Goal: Download file/media

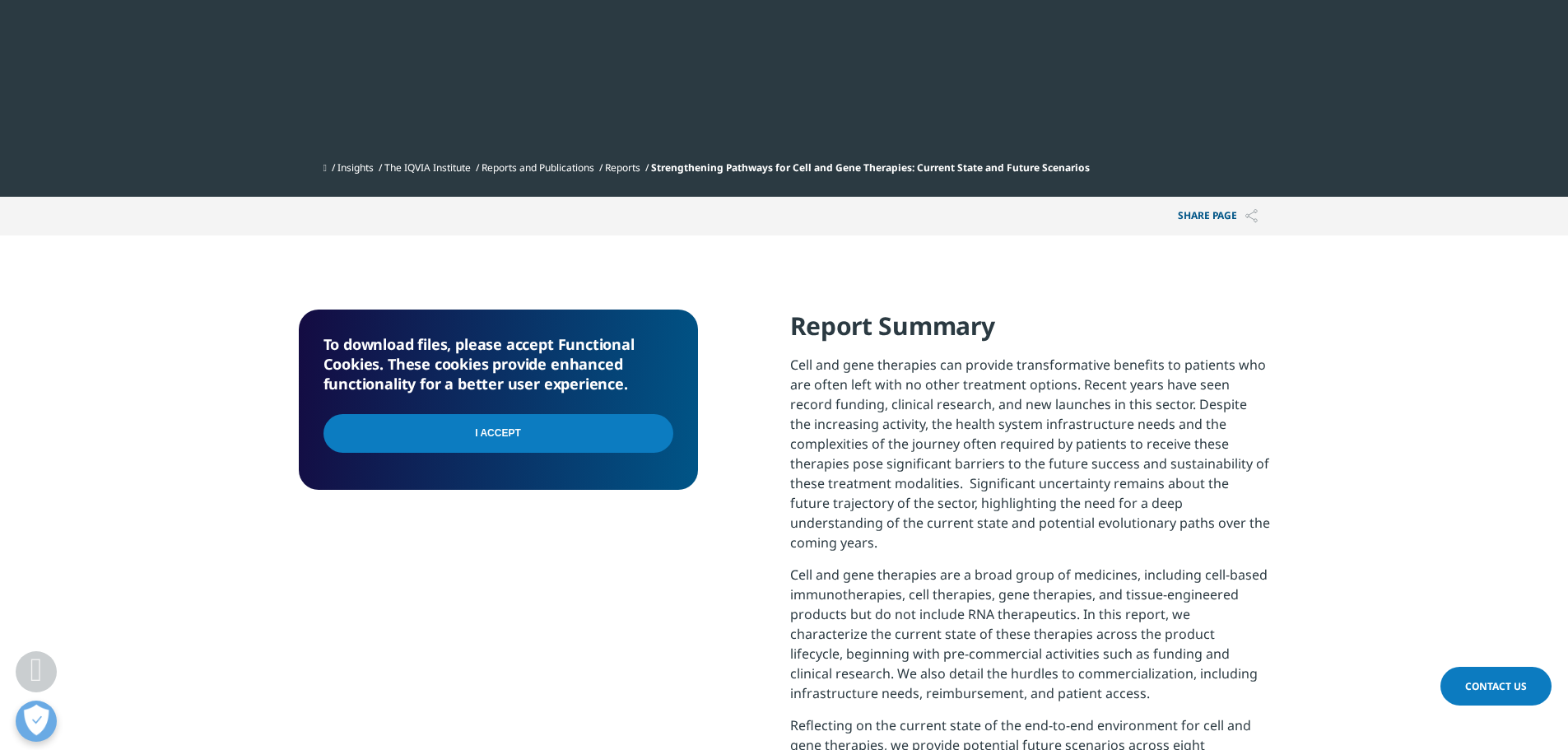
scroll to position [658, 0]
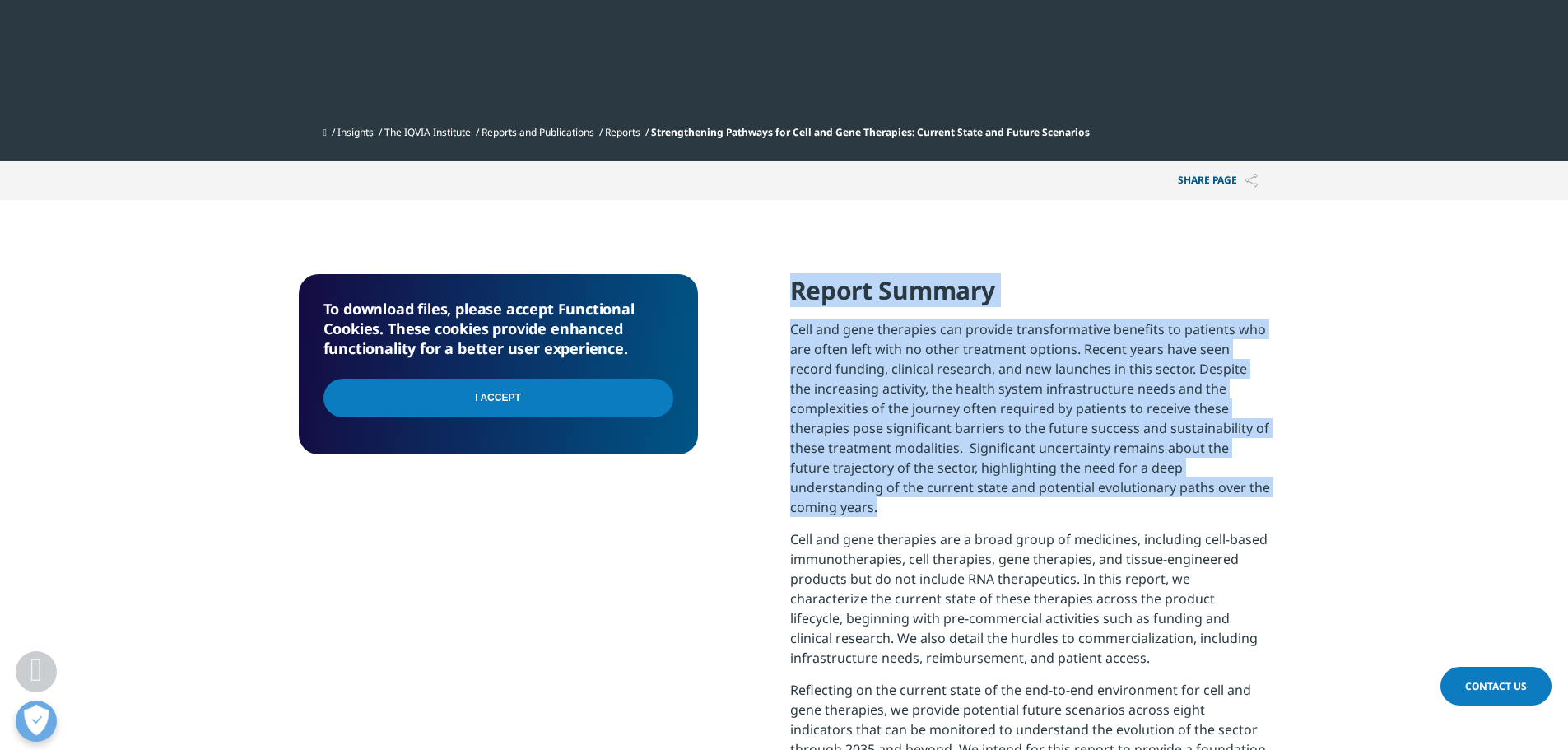
drag, startPoint x: 795, startPoint y: 282, endPoint x: 1340, endPoint y: 503, distance: 588.1
click at [1340, 503] on section "To download files, please accept Functional Cookies. These cookies provide enha…" at bounding box center [784, 579] width 1568 height 759
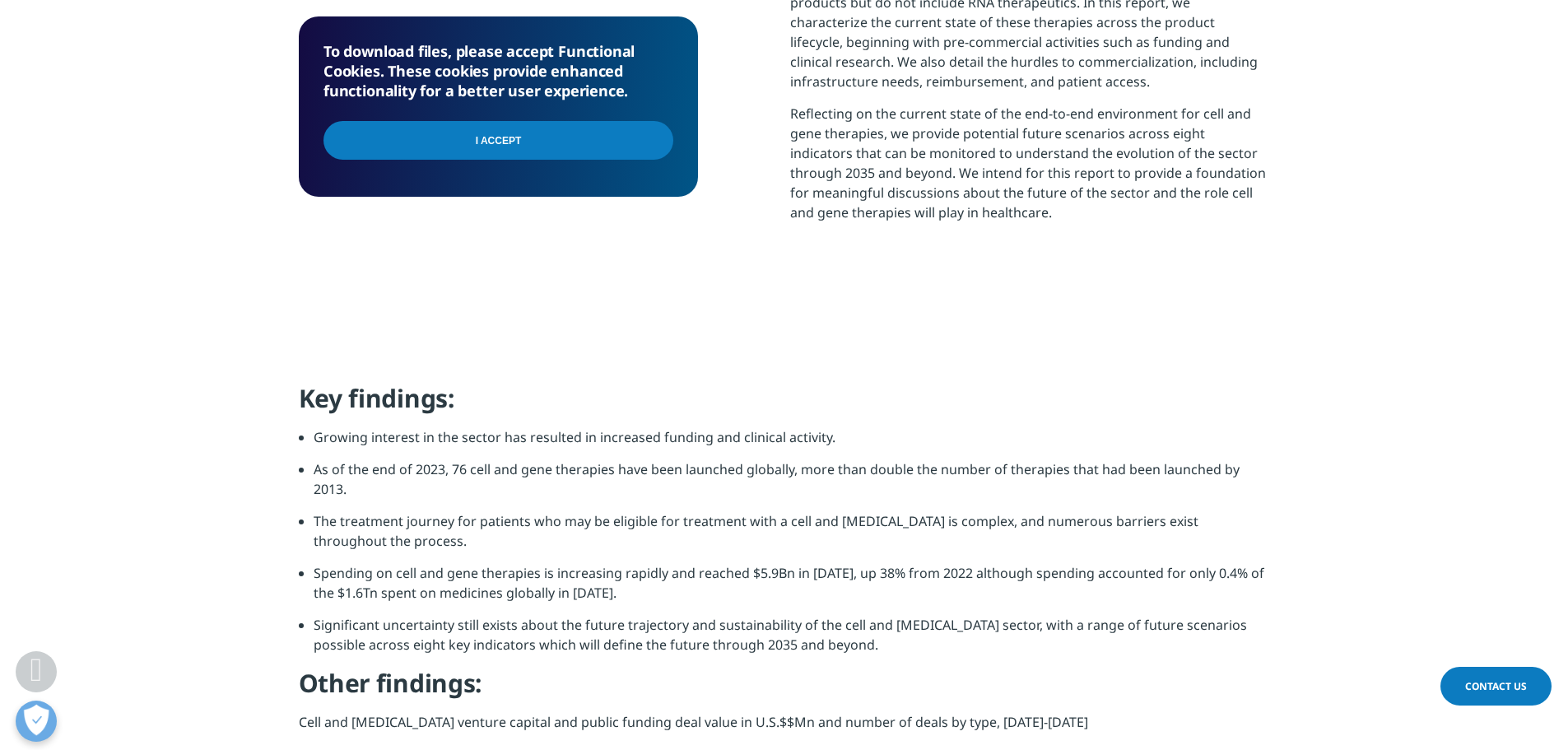
scroll to position [1317, 0]
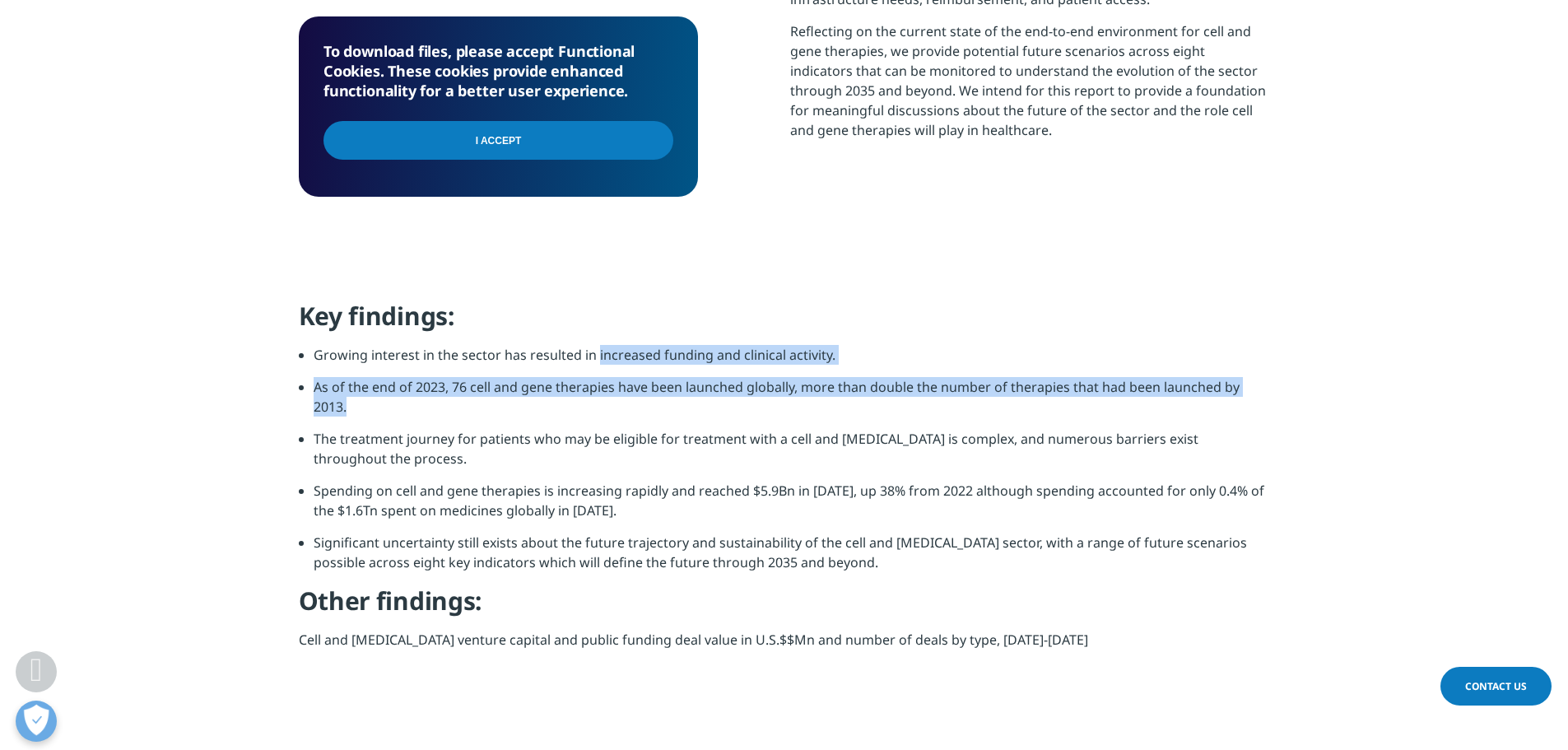
drag, startPoint x: 595, startPoint y: 334, endPoint x: 898, endPoint y: 399, distance: 309.9
click at [898, 399] on ul "Growing interest in the sector has resulted in increased funding and clinical a…" at bounding box center [784, 465] width 971 height 240
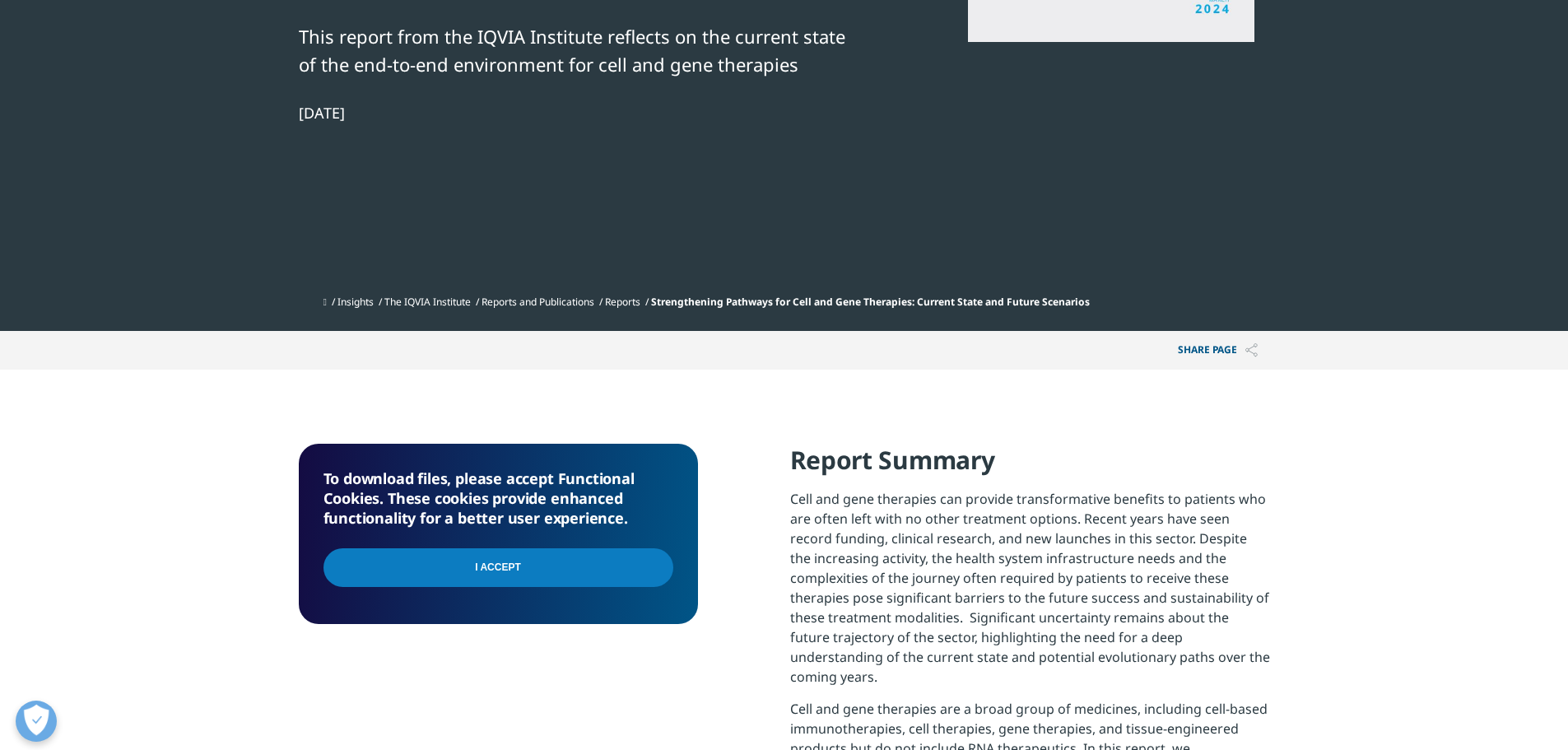
scroll to position [576, 0]
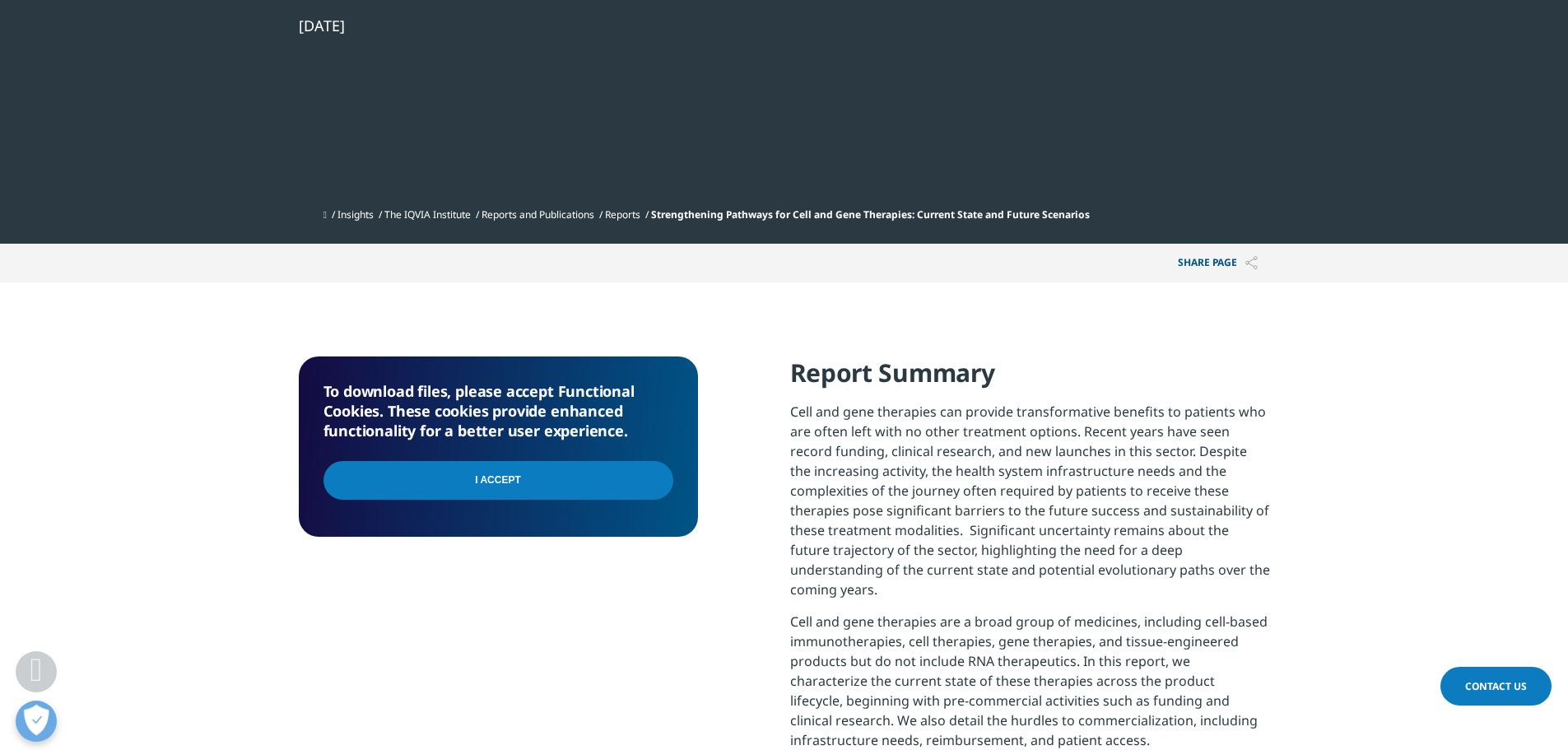
click at [648, 479] on input "I Accept" at bounding box center [499, 480] width 350 height 39
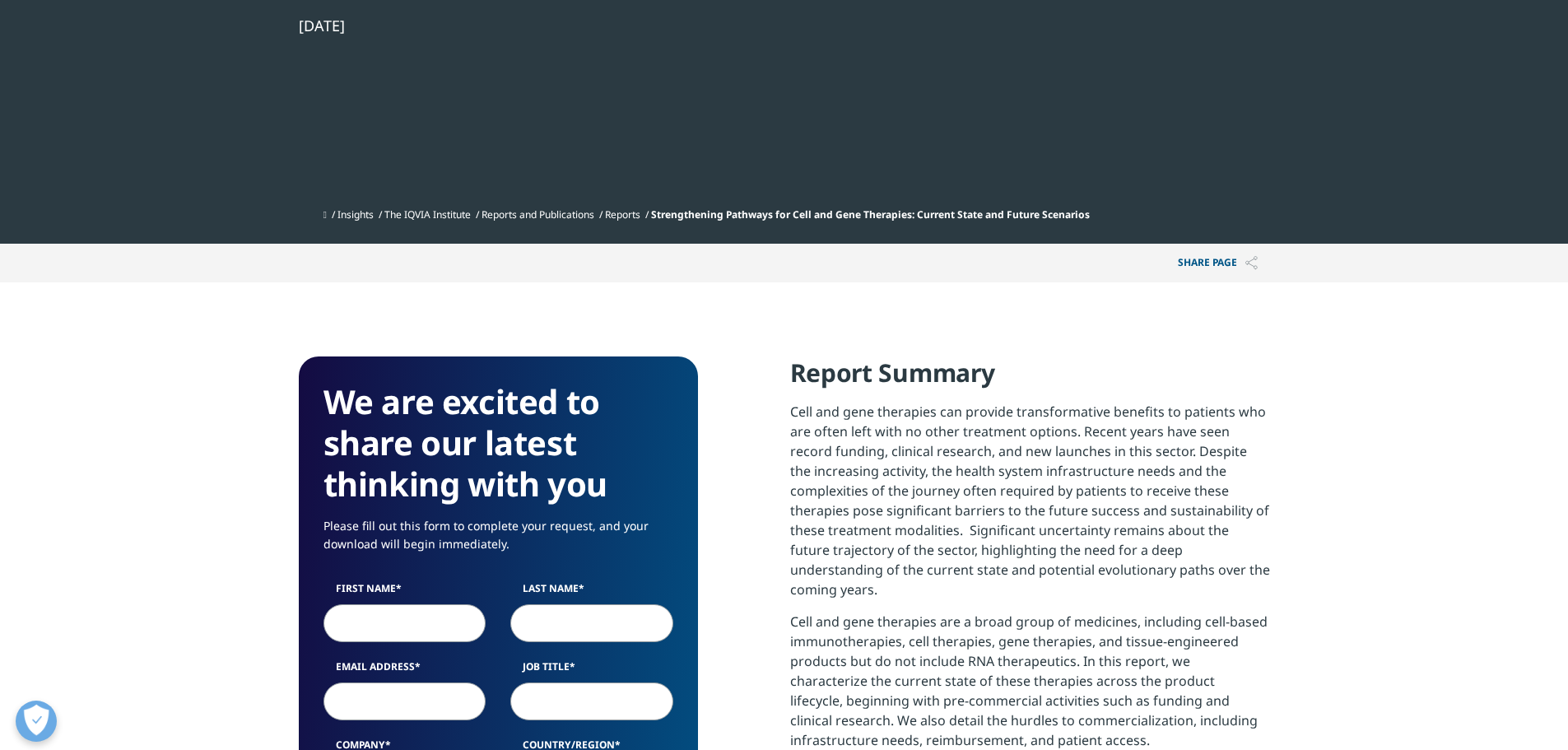
scroll to position [909, 971]
click at [389, 614] on input "First Name" at bounding box center [405, 622] width 163 height 38
type input "a"
click at [578, 618] on input "Last Name" at bounding box center [591, 622] width 163 height 38
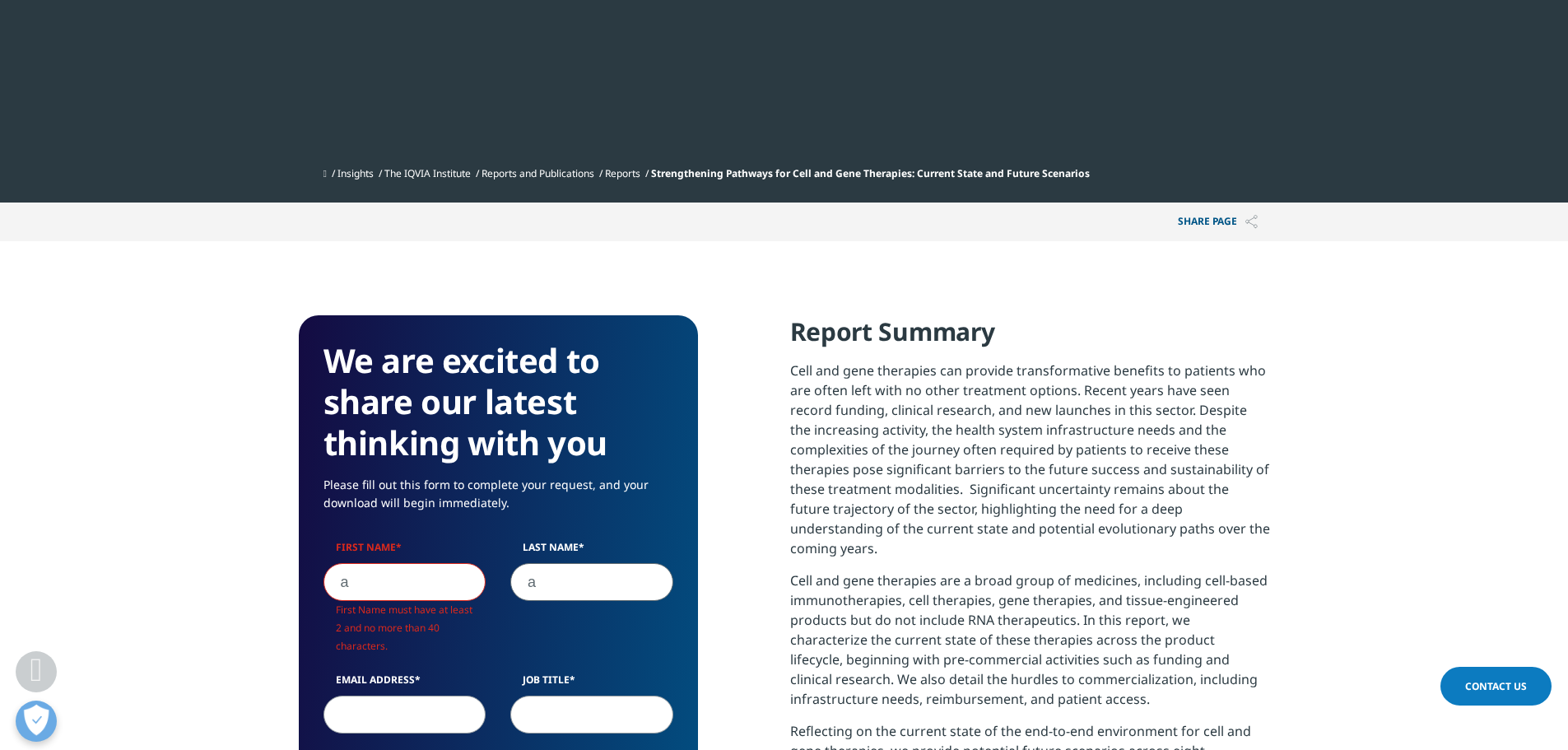
scroll to position [658, 0]
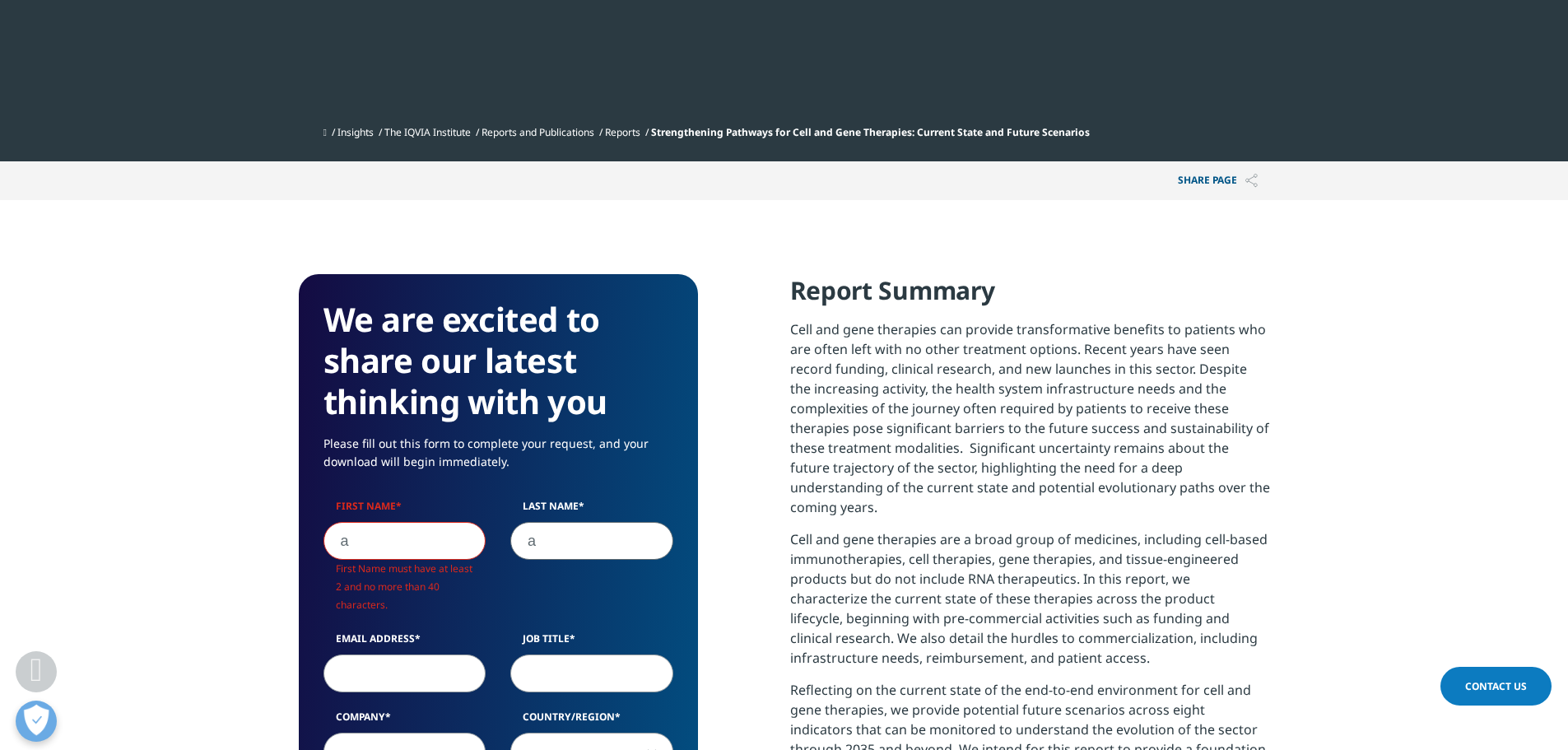
type input "a"
click at [421, 548] on input "a" at bounding box center [405, 540] width 163 height 38
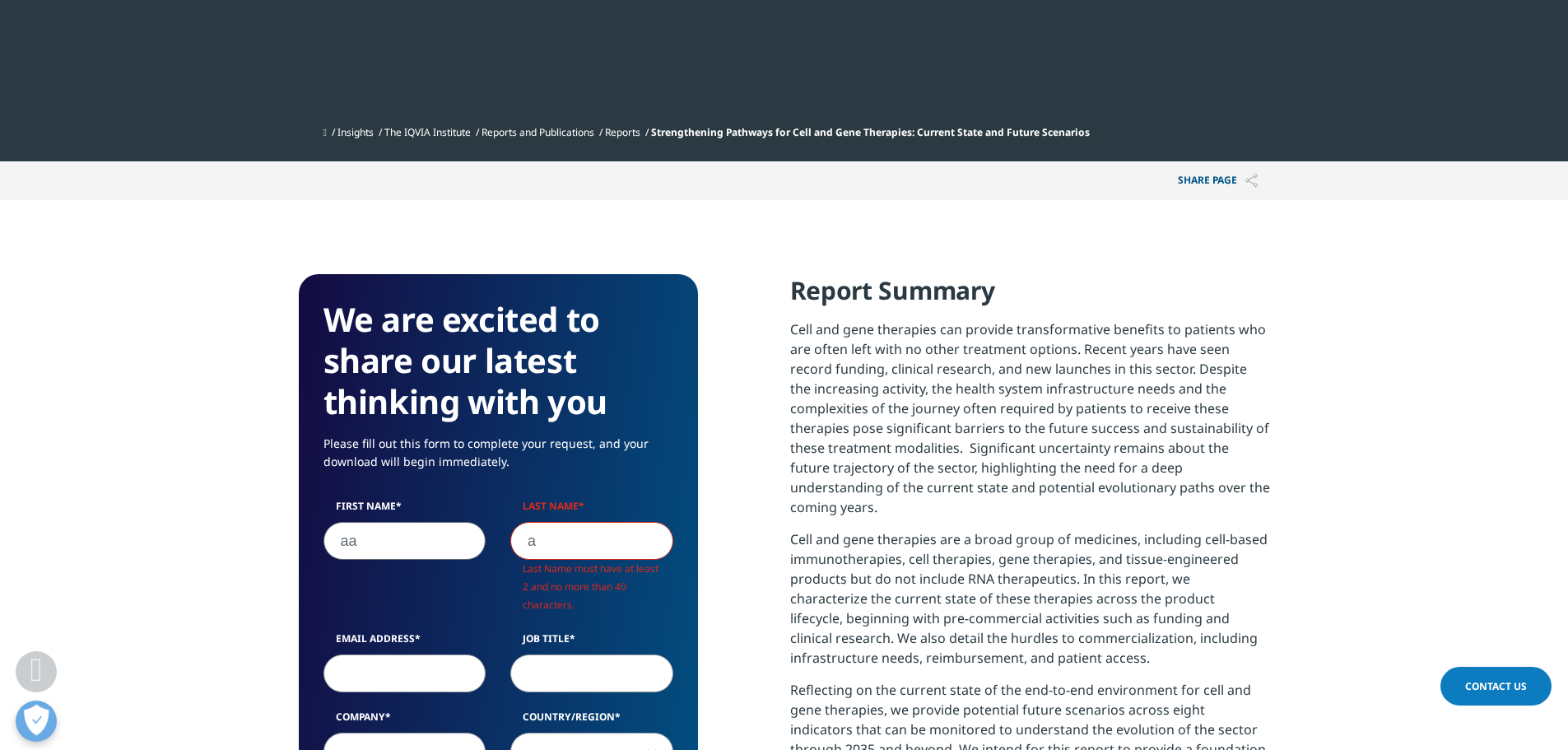
type input "aa"
click at [606, 537] on input "a" at bounding box center [591, 540] width 163 height 38
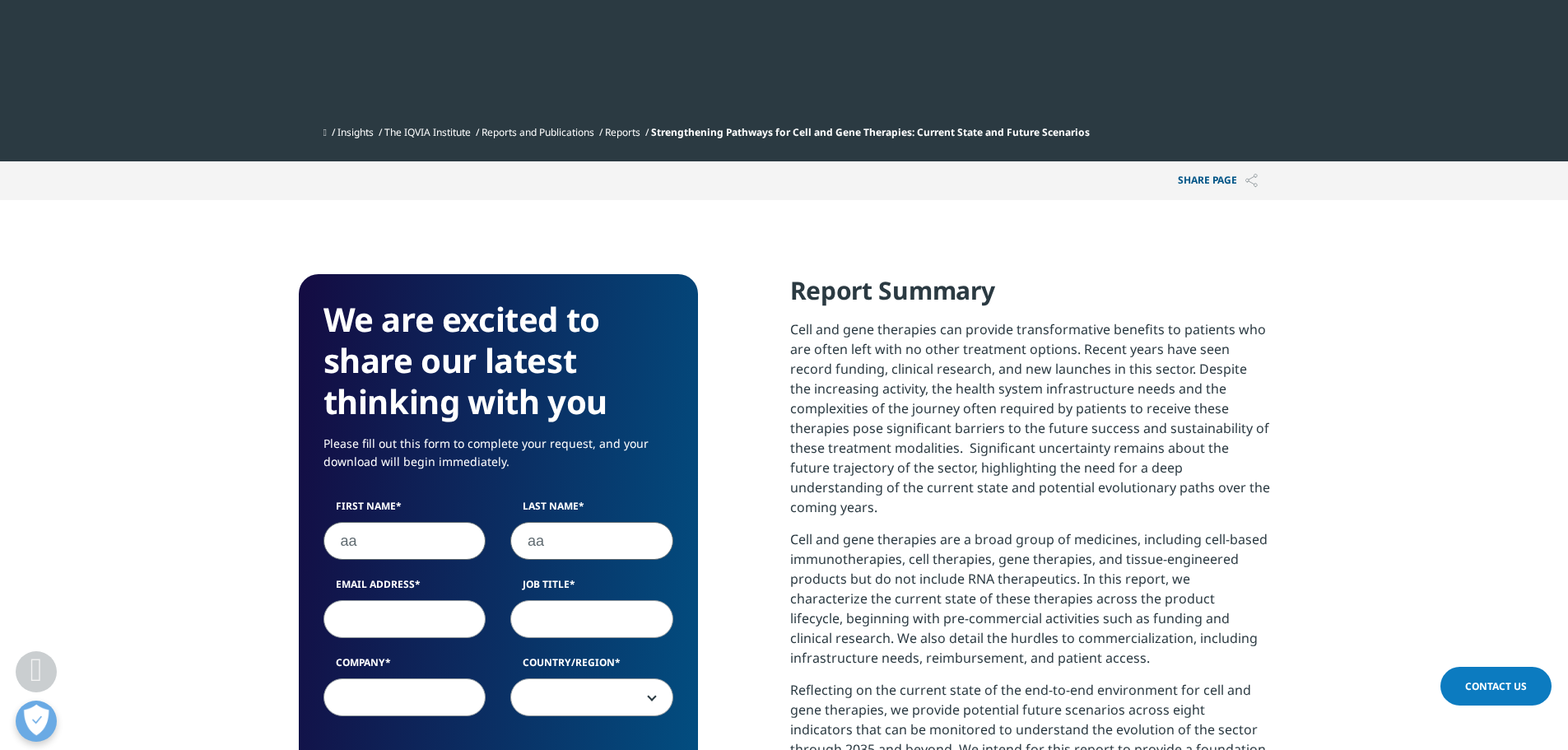
type input "aa"
click at [413, 621] on input "Email Address" at bounding box center [405, 619] width 163 height 38
type input "a@[DOMAIN_NAME]"
type input "a"
click at [395, 685] on input "Company" at bounding box center [405, 697] width 163 height 38
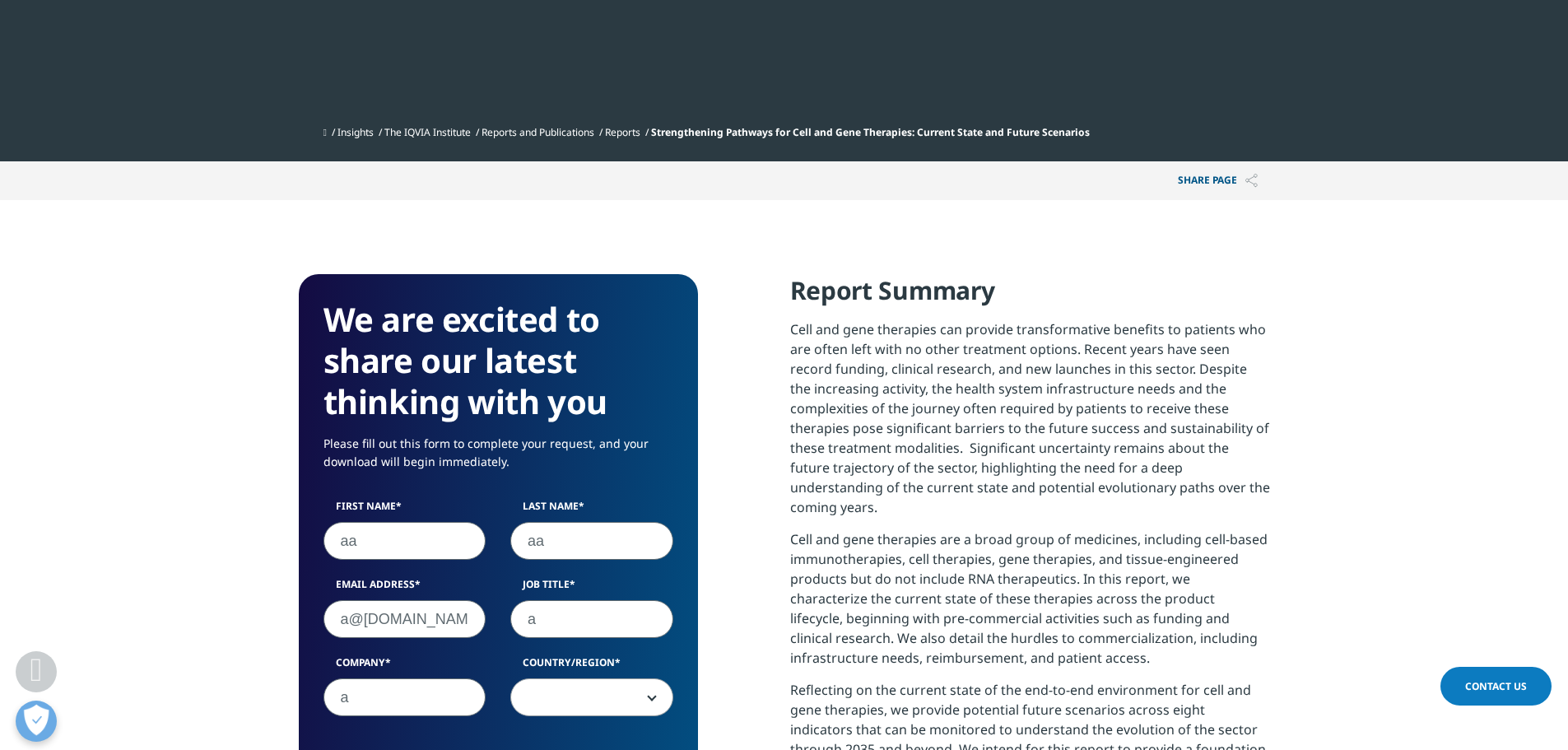
type input "a"
click at [570, 700] on span at bounding box center [591, 698] width 161 height 38
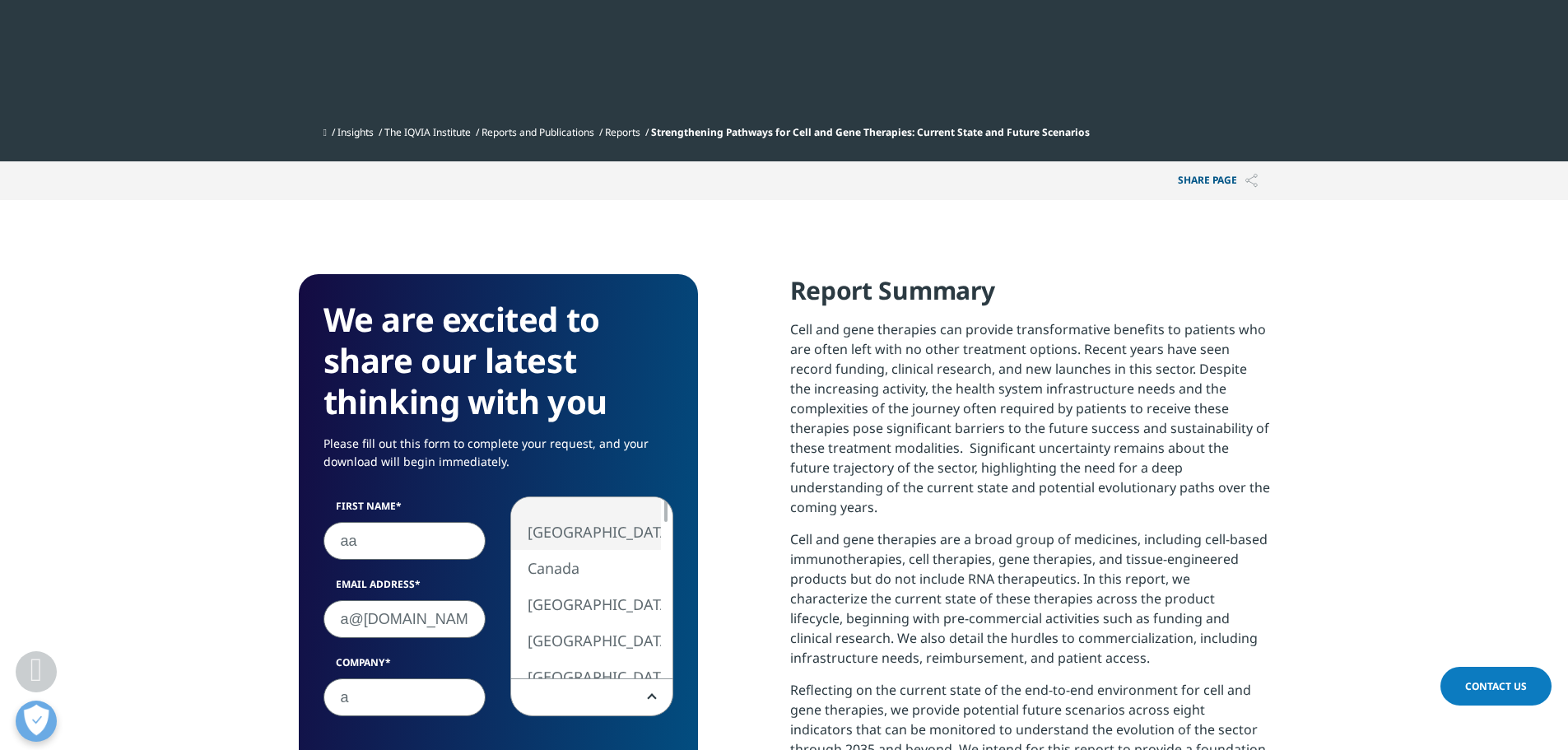
select select "[GEOGRAPHIC_DATA]"
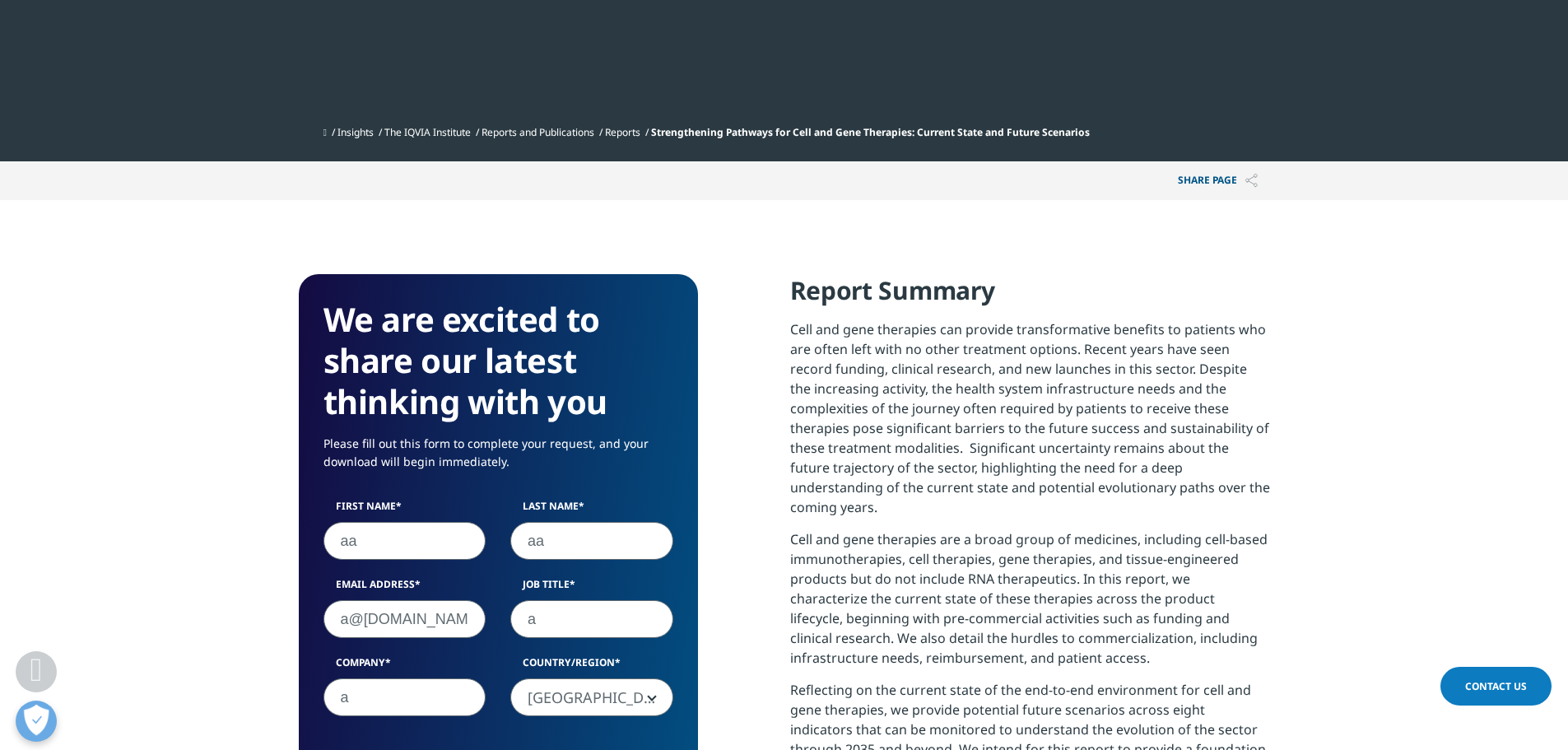
click at [599, 487] on form "We are excited to share our latest thinking with you Please fill out this form …" at bounding box center [499, 729] width 350 height 860
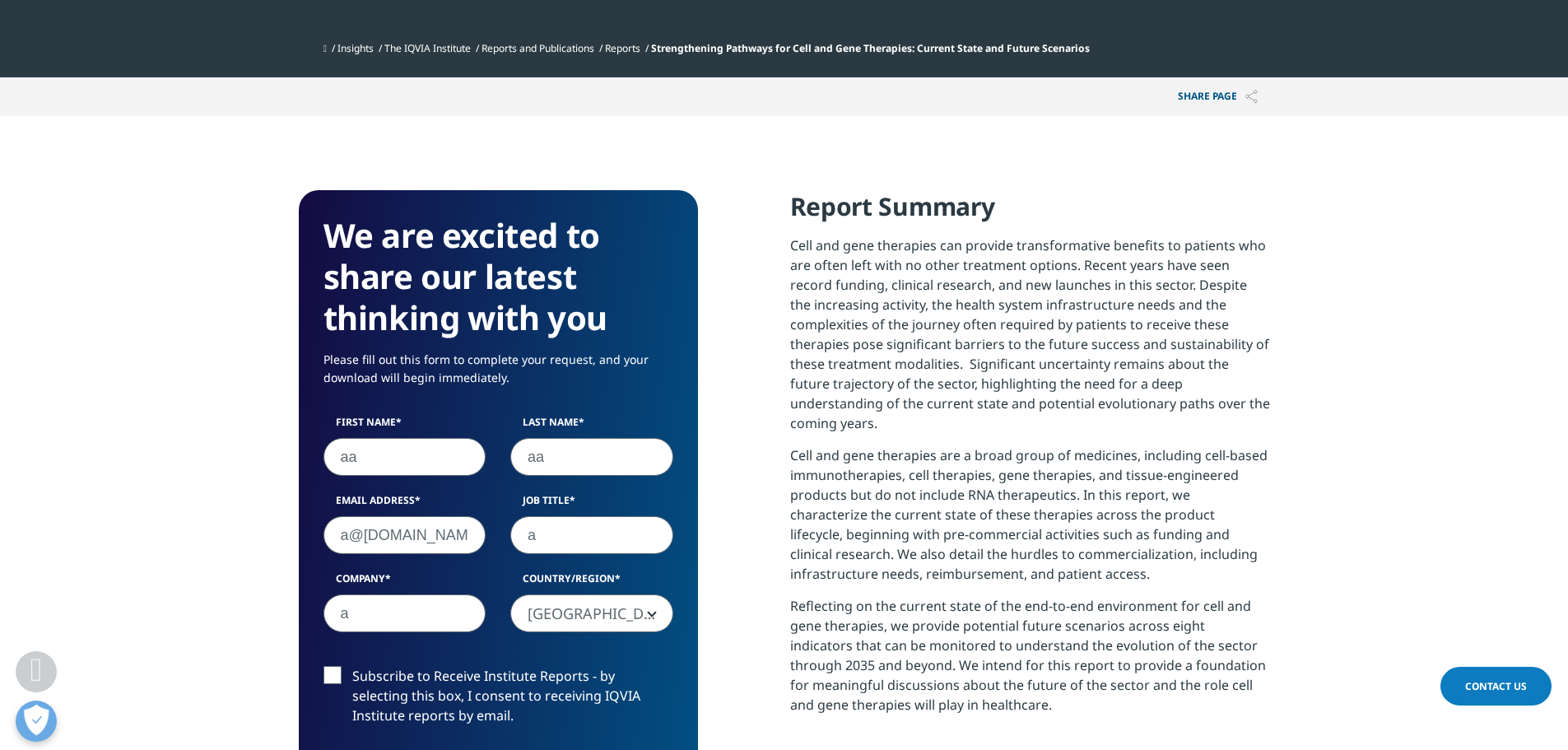
scroll to position [906, 0]
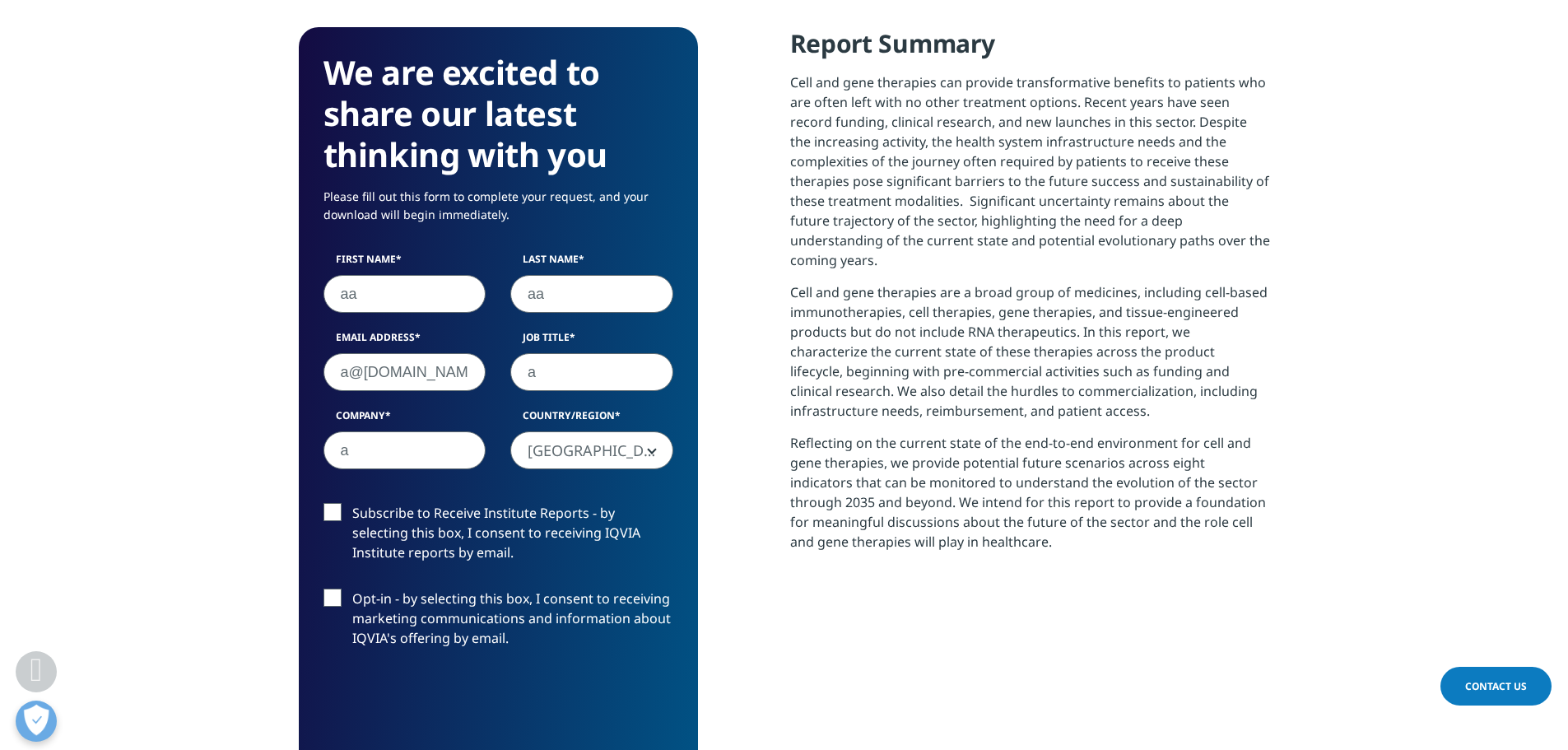
click at [434, 519] on label "Subscribe to Receive Institute Reports - by selecting this box, I consent to re…" at bounding box center [499, 536] width 350 height 69
click at [353, 503] on input "Subscribe to Receive Institute Reports - by selecting this box, I consent to re…" at bounding box center [353, 503] width 0 height 0
click at [361, 600] on label "Opt-in - by selecting this box, I consent to receiving marketing communications…" at bounding box center [499, 622] width 350 height 69
click at [353, 589] on input "Opt-in - by selecting this box, I consent to receiving marketing communications…" at bounding box center [353, 589] width 0 height 0
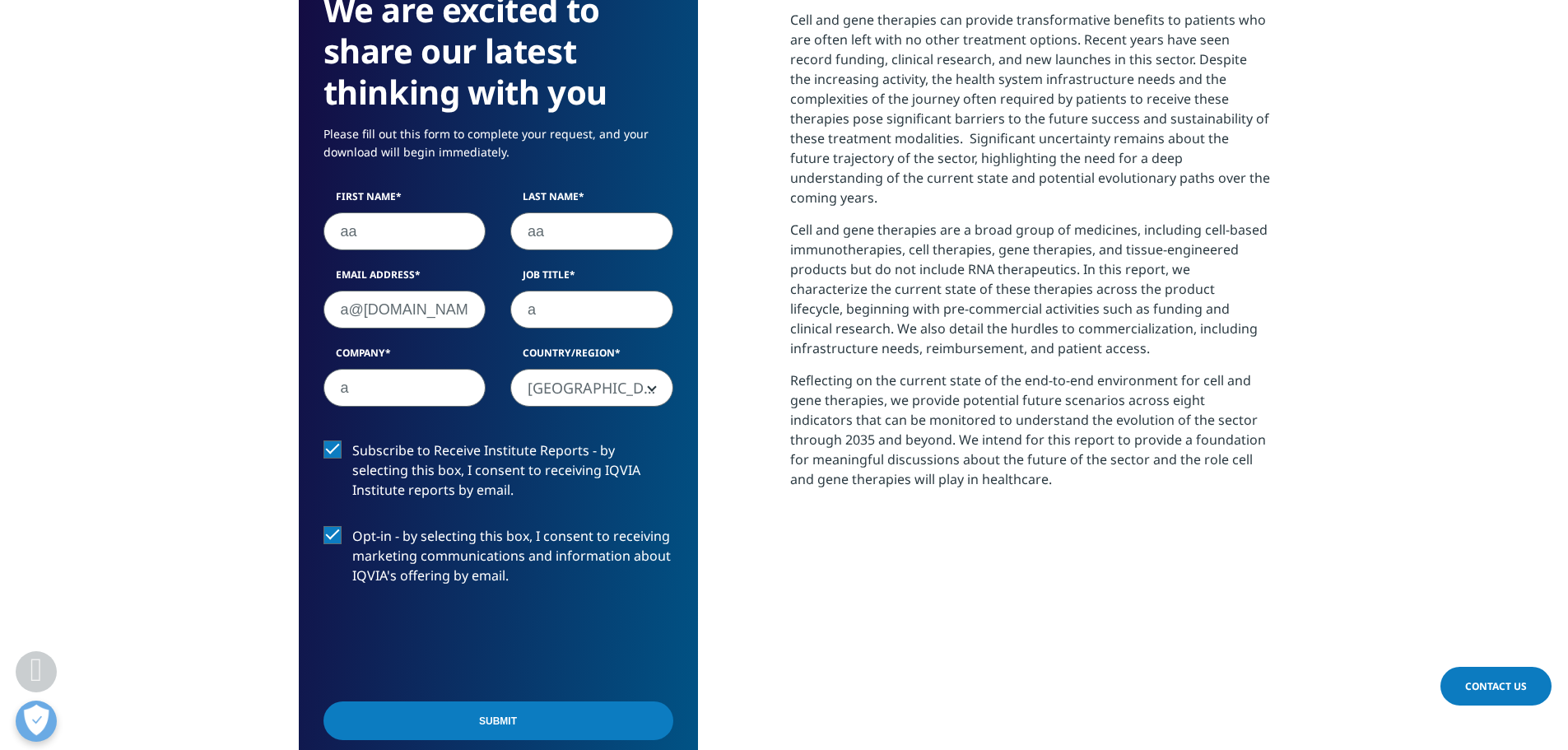
scroll to position [1070, 0]
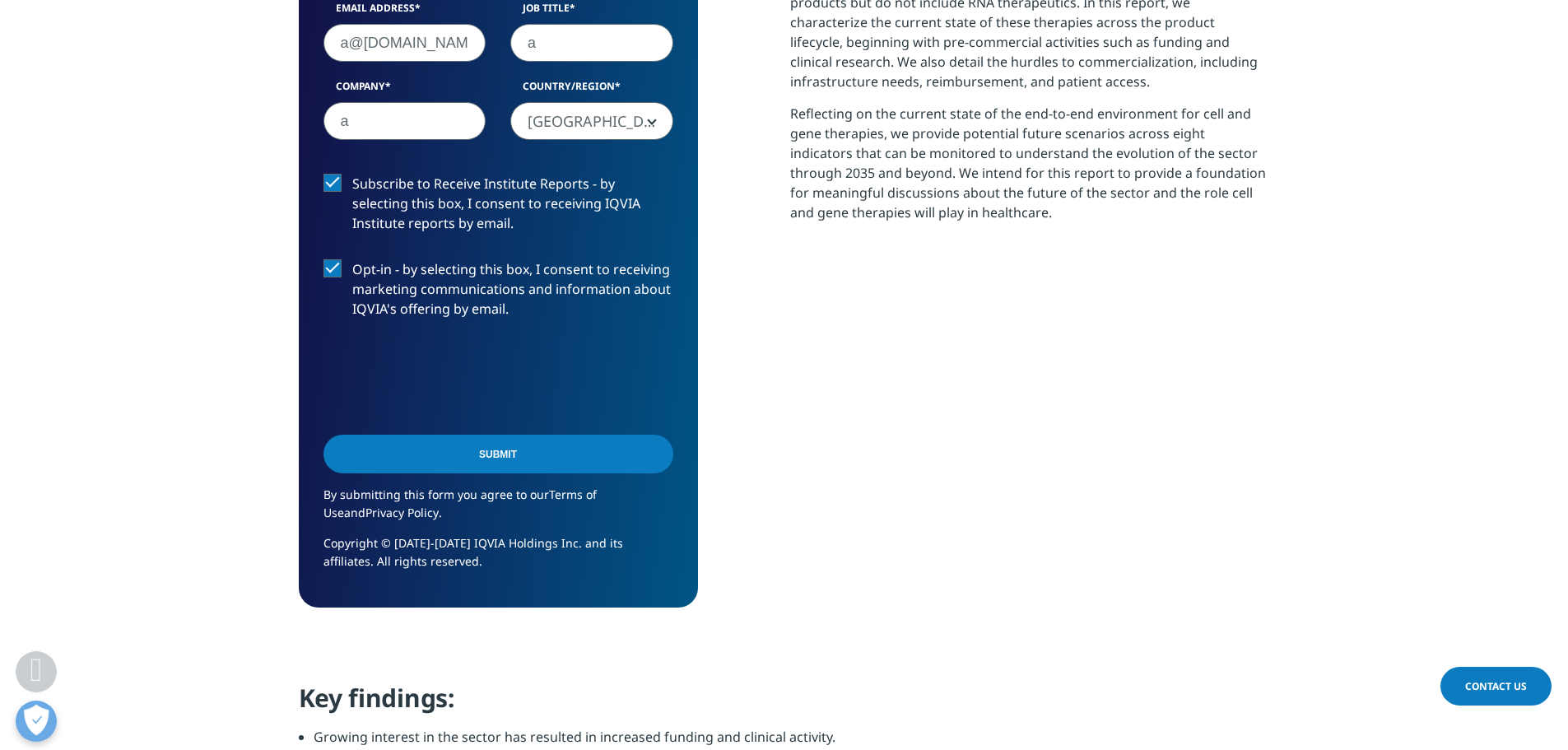
click at [497, 437] on input "Submit" at bounding box center [499, 454] width 350 height 39
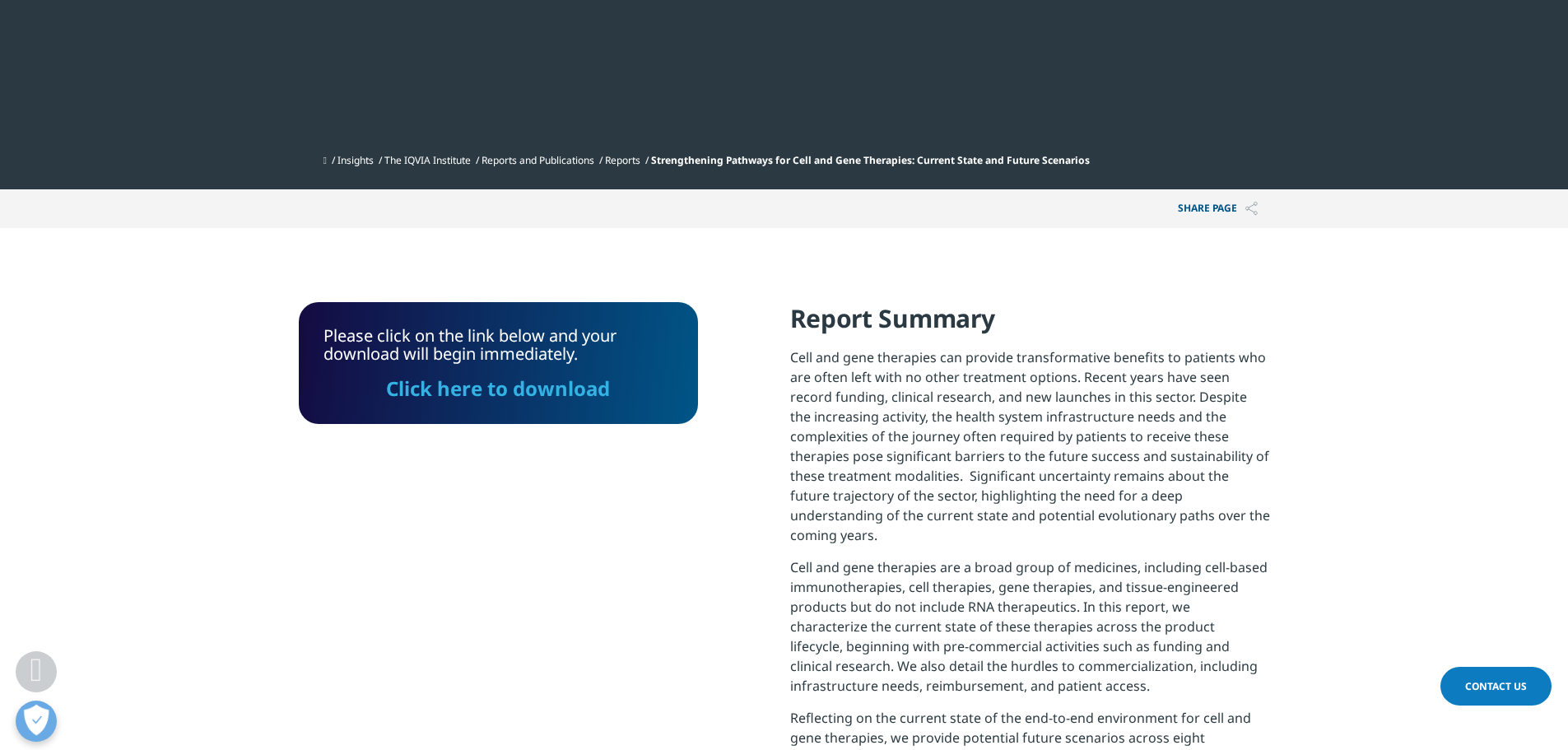
scroll to position [823, 0]
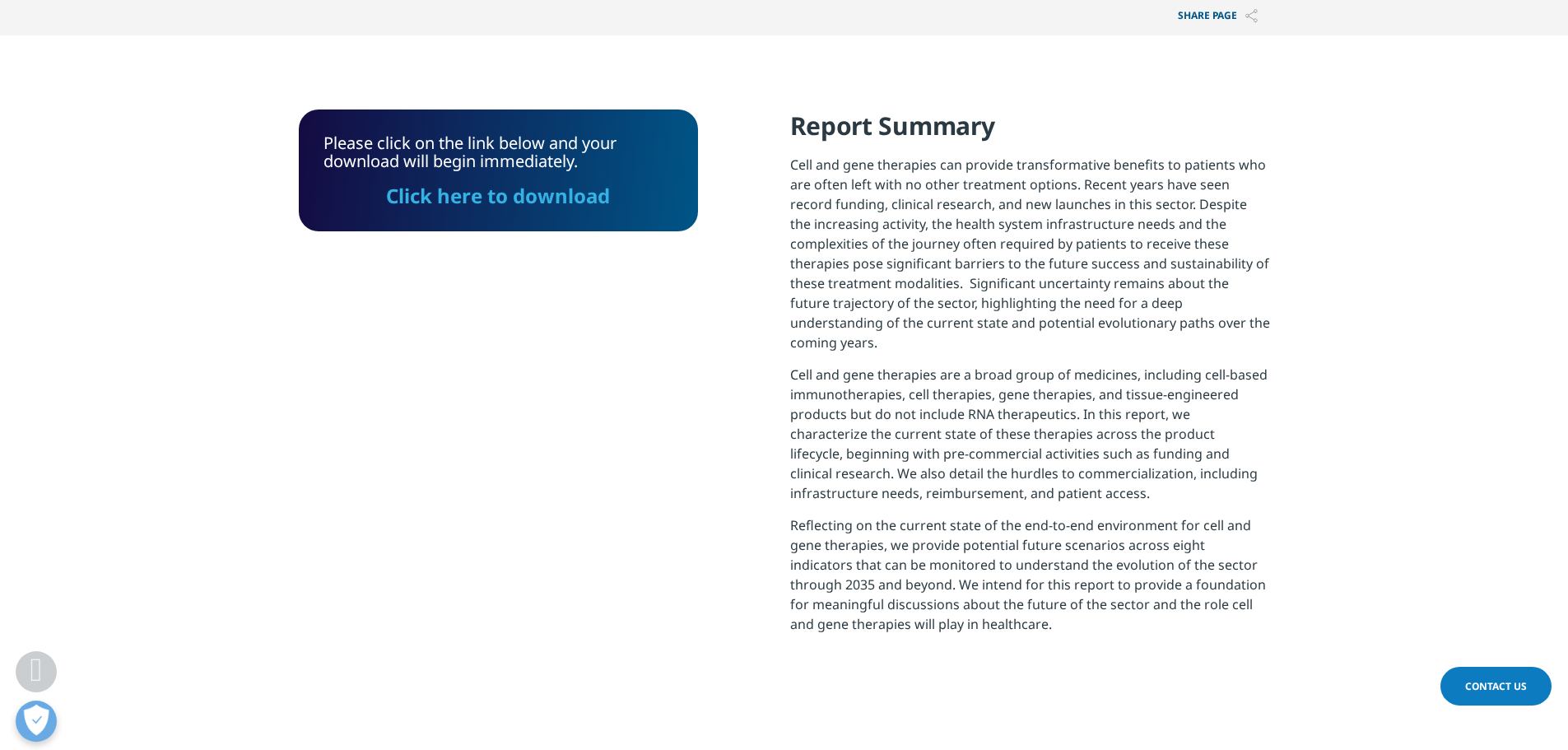
click at [524, 205] on link "Click here to download" at bounding box center [499, 195] width 224 height 27
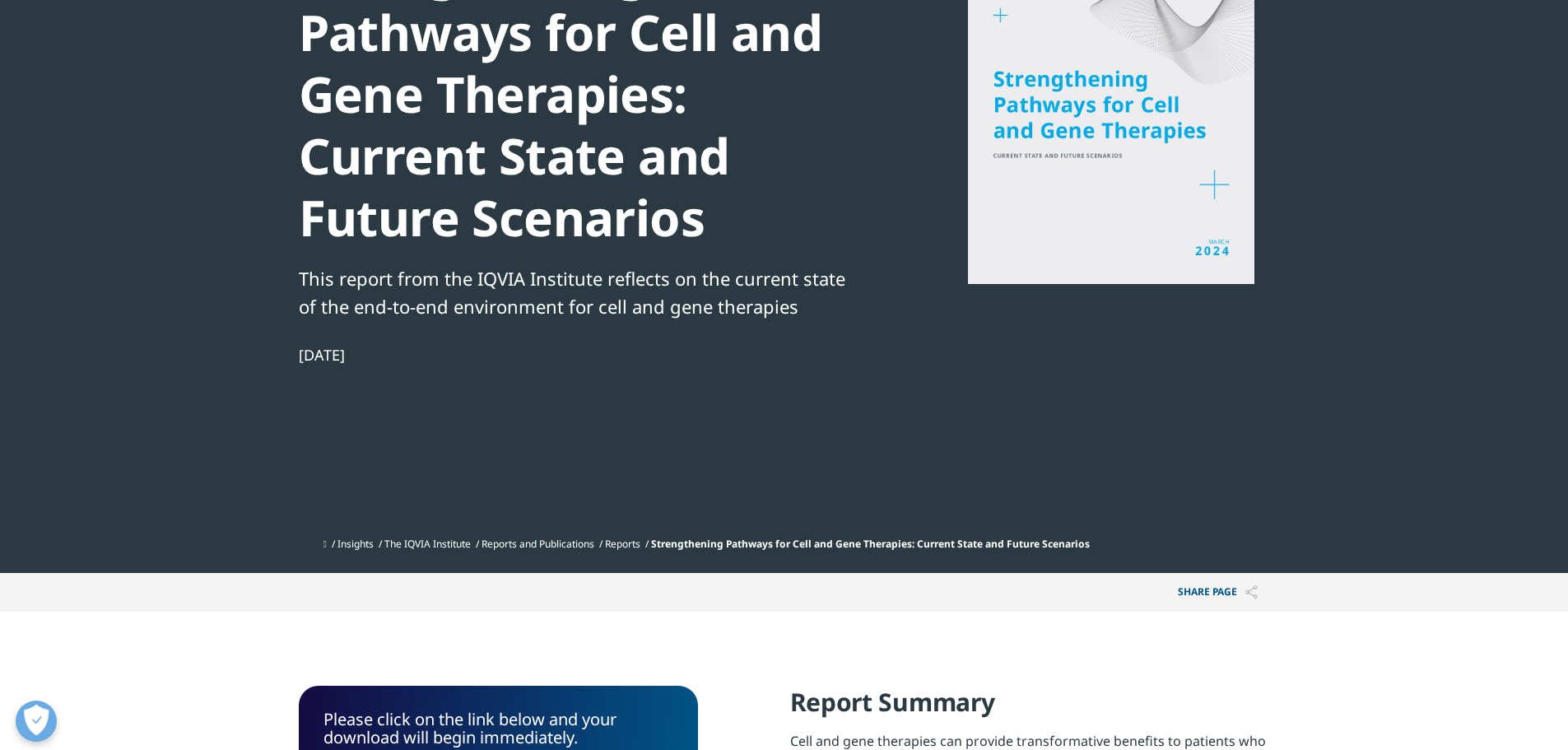
scroll to position [0, 0]
